Goal: Navigation & Orientation: Understand site structure

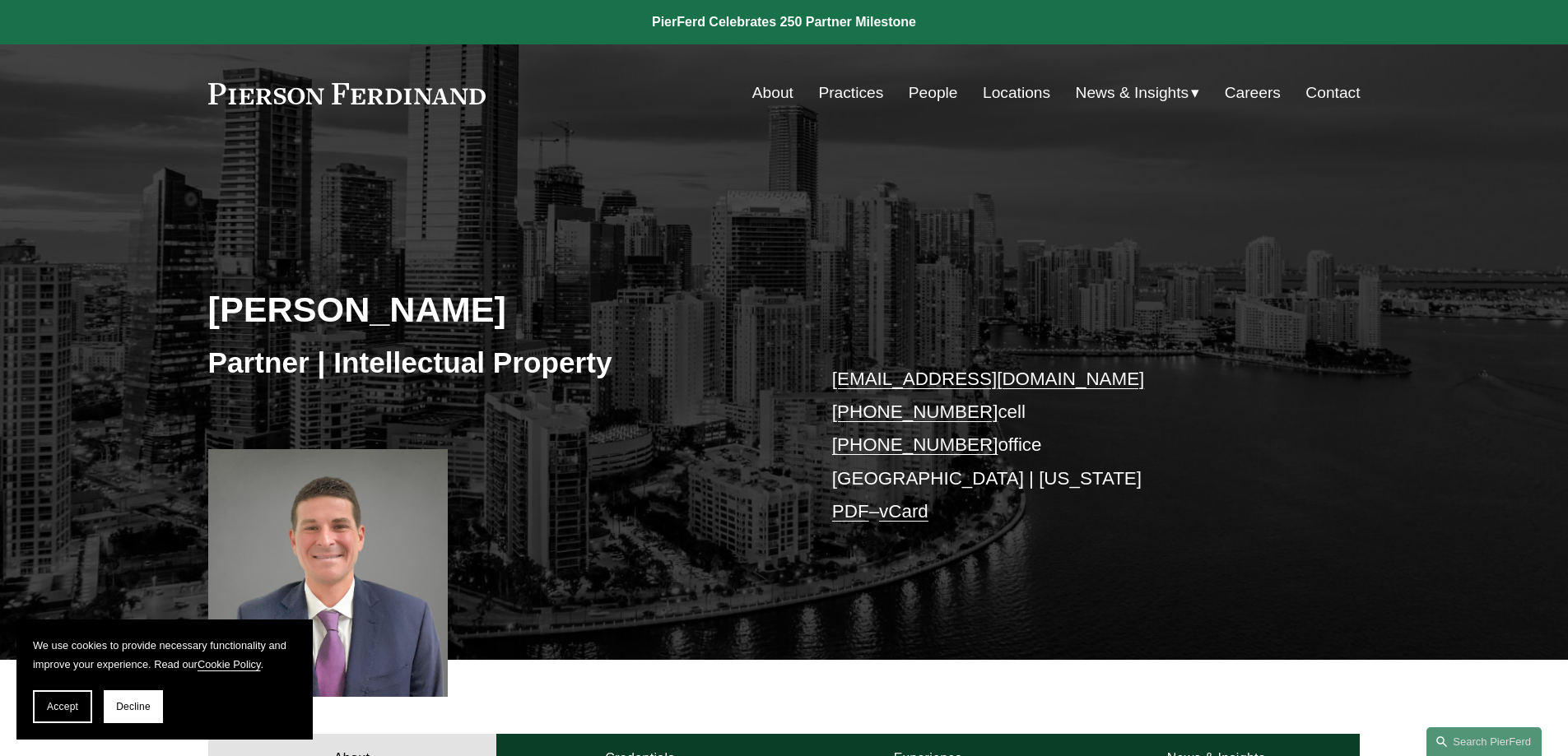
click at [852, 100] on link "Practices" at bounding box center [851, 93] width 65 height 32
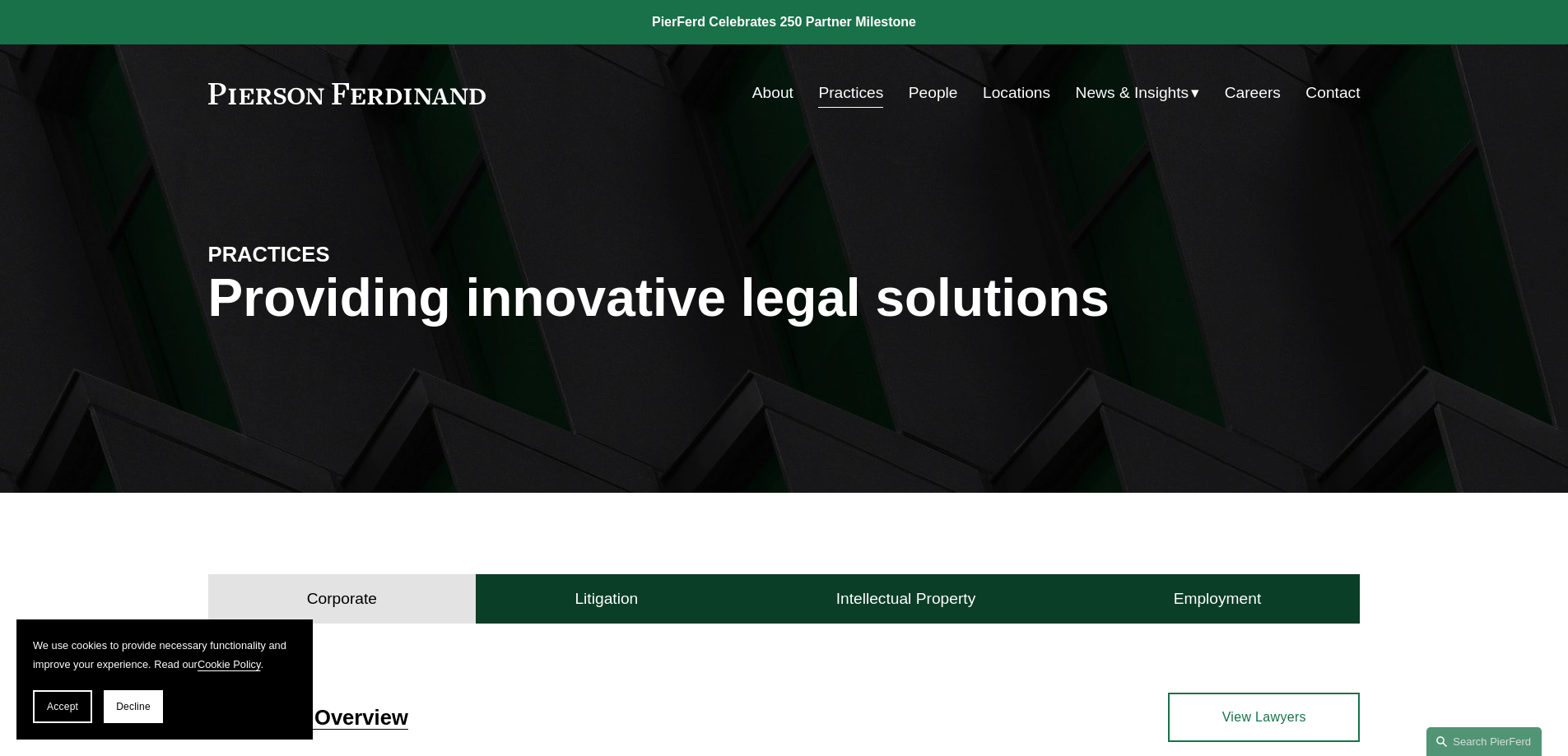
click at [926, 90] on link "People" at bounding box center [934, 93] width 50 height 32
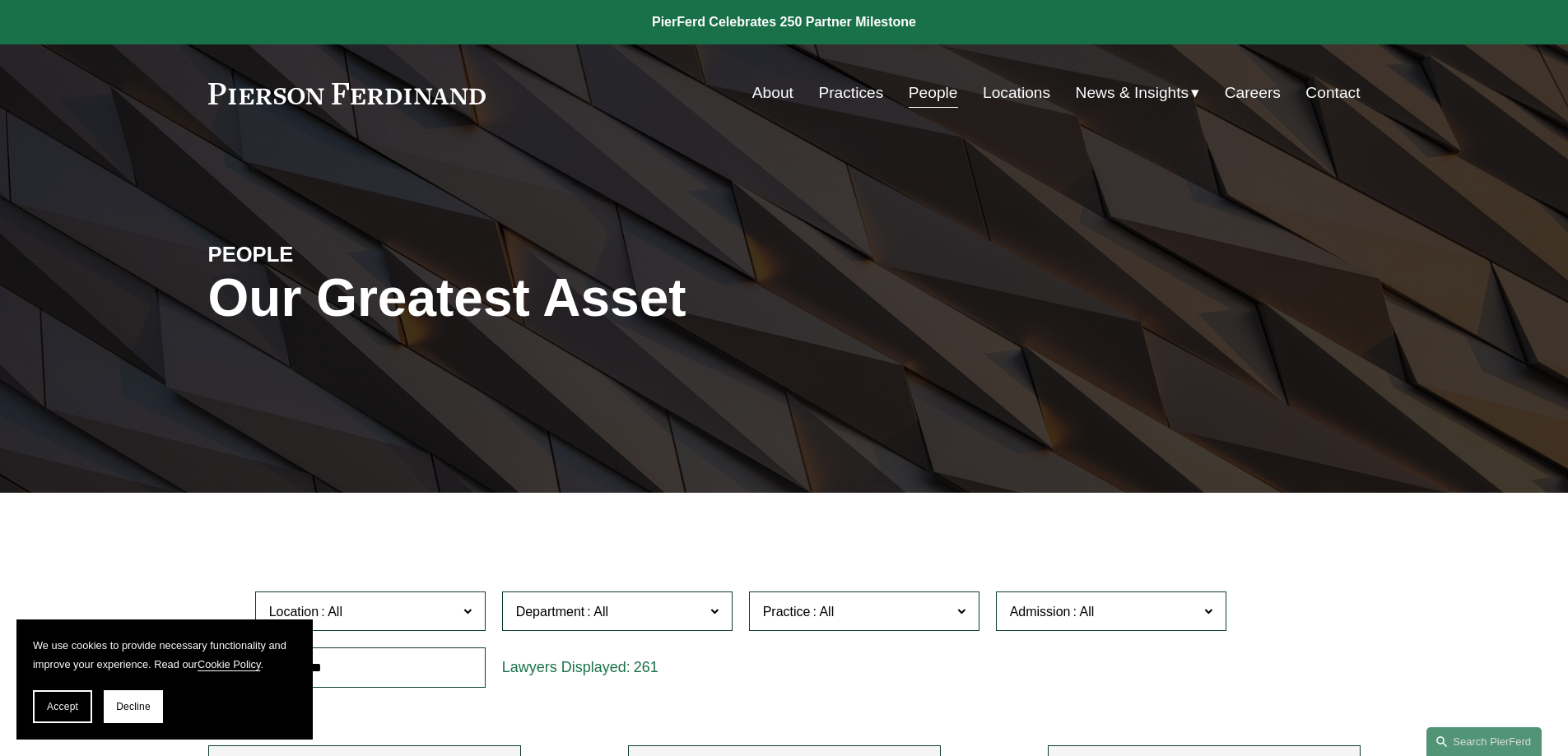
click at [1015, 110] on div "Skip to Content About Practices People Locations" at bounding box center [784, 93] width 1568 height 97
click at [1015, 97] on link "Locations" at bounding box center [1016, 93] width 67 height 32
